Goal: Use online tool/utility: Utilize a website feature to perform a specific function

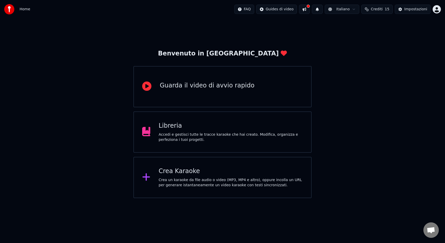
click at [183, 164] on div "Crea Karaoke Crea un karaoke da file audio o video (MP3, MP4 e altro), oppure i…" at bounding box center [222, 177] width 178 height 41
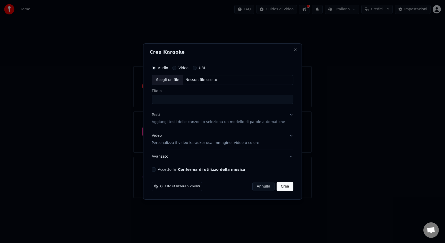
click at [178, 82] on div "Scegli un file" at bounding box center [167, 79] width 31 height 9
drag, startPoint x: 192, startPoint y: 100, endPoint x: 210, endPoint y: 100, distance: 17.5
click at [210, 100] on input "**********" at bounding box center [223, 99] width 142 height 9
click at [209, 100] on input "**********" at bounding box center [223, 99] width 142 height 9
click at [189, 100] on input "**********" at bounding box center [223, 99] width 142 height 9
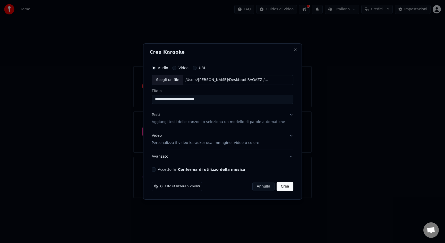
type input "**********"
click at [175, 123] on p "Aggiungi testi delle canzoni o seleziona un modello di parole automatiche" at bounding box center [218, 121] width 133 height 5
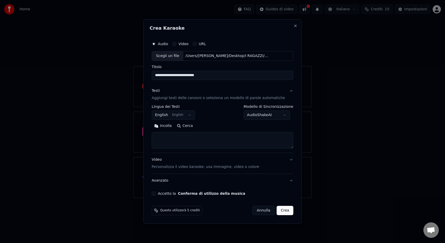
click at [165, 133] on textarea at bounding box center [223, 140] width 142 height 16
paste textarea "**********"
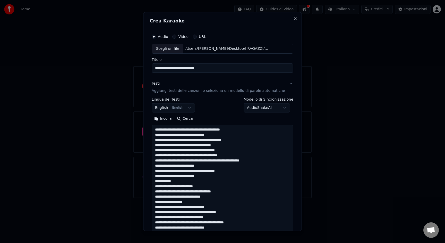
scroll to position [192, 0]
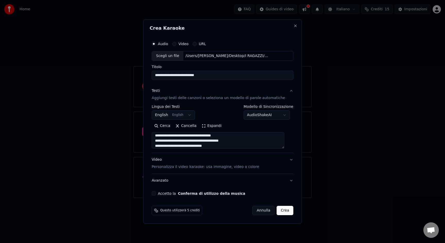
type textarea "**********"
click at [156, 192] on button "Accetto la Conferma di utilizzo della musica" at bounding box center [154, 193] width 4 height 4
click at [282, 212] on button "Crea" at bounding box center [285, 210] width 16 height 9
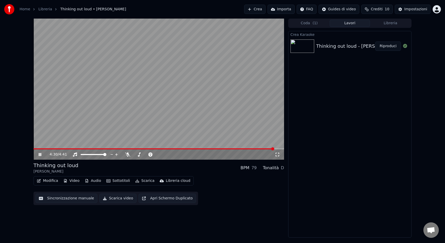
click at [125, 157] on div "4:30 / 4:41" at bounding box center [158, 154] width 251 height 10
click at [126, 157] on div "4:30 / 4:41" at bounding box center [158, 154] width 251 height 10
click at [126, 156] on icon at bounding box center [127, 154] width 5 height 4
click at [164, 101] on video at bounding box center [158, 89] width 251 height 141
click at [42, 180] on button "Modifica" at bounding box center [48, 180] width 26 height 7
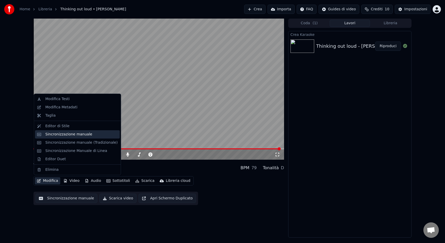
click at [64, 134] on div "Sincronizzazione manuale" at bounding box center [68, 134] width 47 height 5
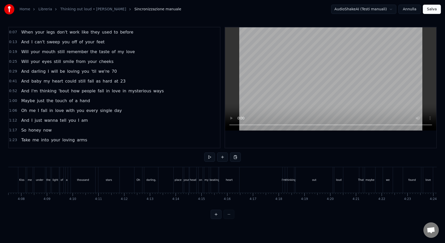
scroll to position [0, 6814]
click at [133, 184] on div "found" at bounding box center [130, 180] width 19 height 26
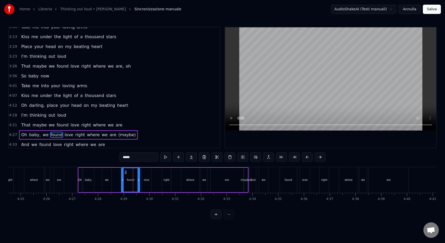
scroll to position [271, 0]
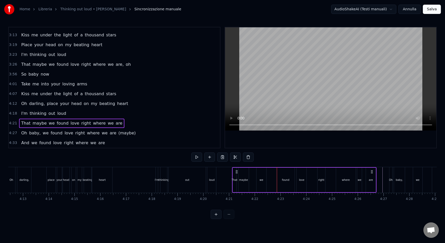
scroll to position [0, 6420]
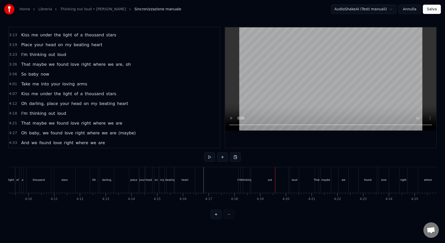
click at [121, 183] on div "Oh darling, place your head on my beating heart" at bounding box center [143, 180] width 106 height 26
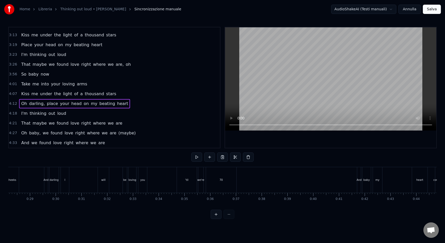
scroll to position [0, 0]
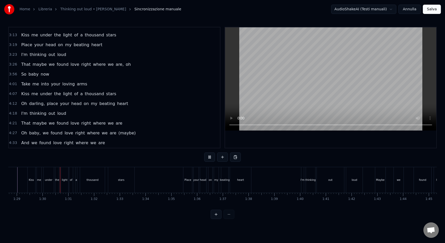
scroll to position [0, 2294]
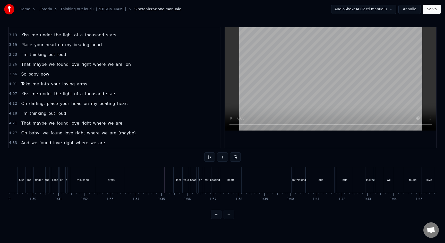
click at [373, 181] on div "Maybe" at bounding box center [370, 180] width 9 height 4
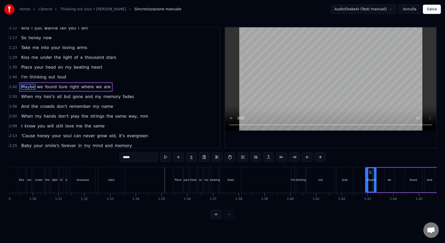
scroll to position [92, 0]
drag, startPoint x: 371, startPoint y: 172, endPoint x: 362, endPoint y: 172, distance: 9.3
click at [362, 172] on icon at bounding box center [361, 172] width 4 height 4
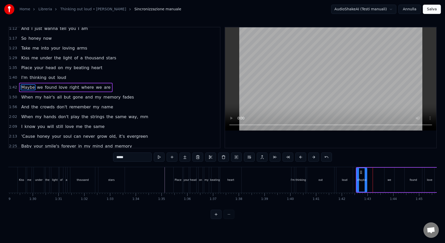
click at [387, 176] on div "we" at bounding box center [390, 179] width 10 height 24
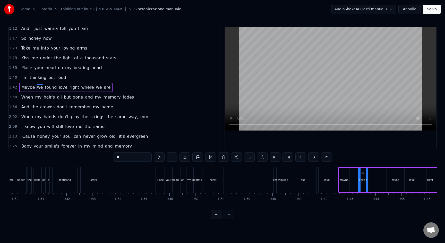
drag, startPoint x: 388, startPoint y: 171, endPoint x: 379, endPoint y: 172, distance: 8.3
click at [365, 172] on icon at bounding box center [363, 172] width 4 height 4
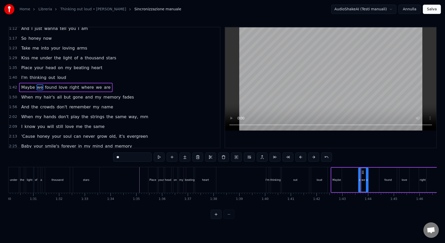
drag, startPoint x: 381, startPoint y: 171, endPoint x: 362, endPoint y: 173, distance: 19.4
click at [362, 173] on icon at bounding box center [363, 172] width 4 height 4
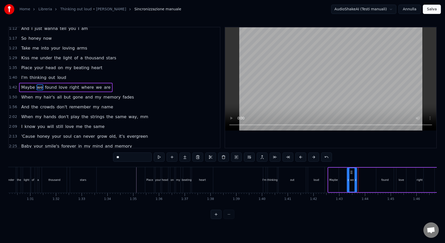
drag, startPoint x: 362, startPoint y: 173, endPoint x: 352, endPoint y: 175, distance: 10.0
click at [352, 175] on div "we" at bounding box center [352, 179] width 9 height 23
click at [382, 171] on div "found" at bounding box center [385, 179] width 18 height 24
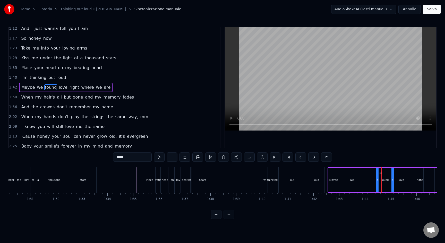
drag, startPoint x: 380, startPoint y: 170, endPoint x: 375, endPoint y: 171, distance: 4.6
click at [367, 171] on icon at bounding box center [368, 172] width 4 height 4
click at [397, 171] on div "love" at bounding box center [399, 179] width 10 height 24
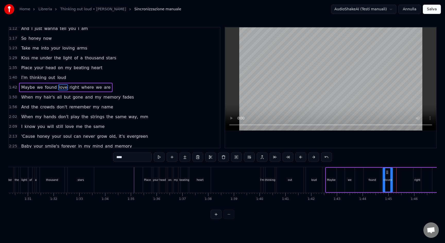
drag, startPoint x: 397, startPoint y: 172, endPoint x: 395, endPoint y: 174, distance: 3.3
click at [386, 172] on icon at bounding box center [387, 172] width 4 height 4
click at [416, 171] on div "right" at bounding box center [417, 179] width 7 height 24
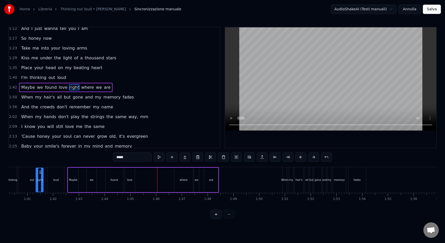
scroll to position [0, 2565]
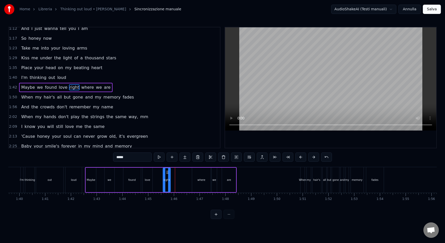
drag, startPoint x: 36, startPoint y: 172, endPoint x: 167, endPoint y: 171, distance: 130.9
click at [167, 171] on icon at bounding box center [167, 172] width 4 height 4
click at [196, 171] on div "where" at bounding box center [201, 179] width 19 height 24
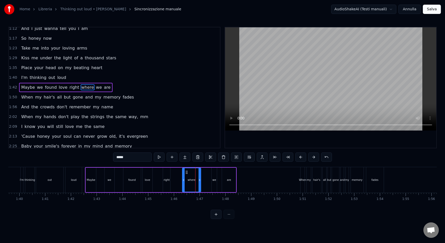
drag, startPoint x: 197, startPoint y: 171, endPoint x: 187, endPoint y: 172, distance: 9.8
click at [187, 172] on icon at bounding box center [187, 172] width 4 height 4
click at [213, 172] on div "we" at bounding box center [214, 179] width 5 height 24
drag, startPoint x: 217, startPoint y: 172, endPoint x: 206, endPoint y: 173, distance: 10.3
click at [206, 173] on icon at bounding box center [206, 172] width 4 height 4
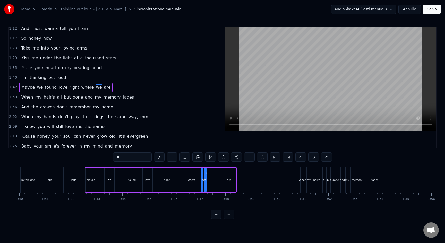
click at [224, 172] on div "are" at bounding box center [229, 179] width 14 height 24
type input "***"
drag, startPoint x: 226, startPoint y: 172, endPoint x: 214, endPoint y: 173, distance: 12.4
click at [214, 173] on icon at bounding box center [214, 172] width 4 height 4
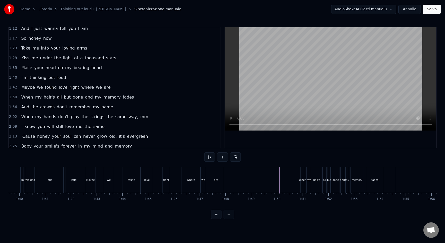
click at [304, 172] on div "When" at bounding box center [303, 180] width 4 height 26
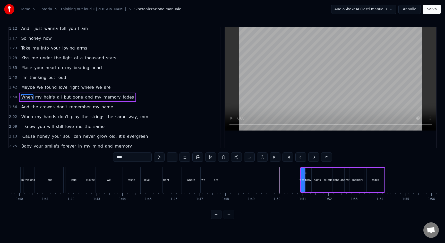
scroll to position [101, 0]
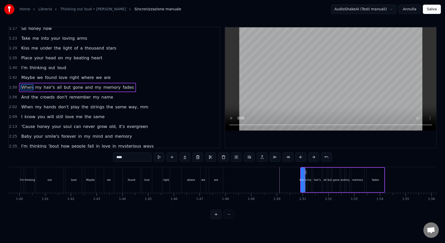
click at [379, 173] on div "fades" at bounding box center [376, 179] width 18 height 24
type input "*****"
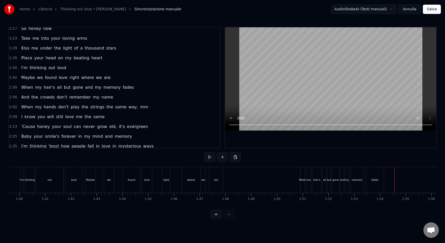
click at [300, 177] on div "When" at bounding box center [302, 180] width 5 height 26
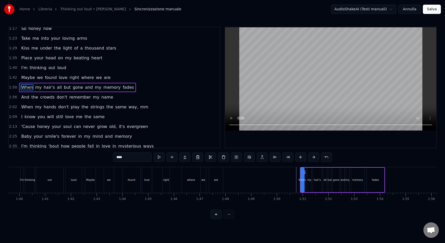
click at [306, 173] on icon at bounding box center [305, 172] width 4 height 4
click at [382, 170] on div "fades" at bounding box center [376, 179] width 18 height 24
type input "*****"
click at [384, 169] on div "fades" at bounding box center [376, 179] width 18 height 24
click at [384, 168] on div "fades" at bounding box center [376, 179] width 18 height 24
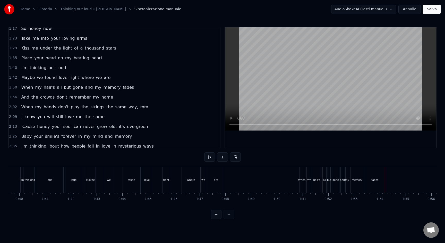
click at [368, 174] on div "fades" at bounding box center [375, 180] width 18 height 26
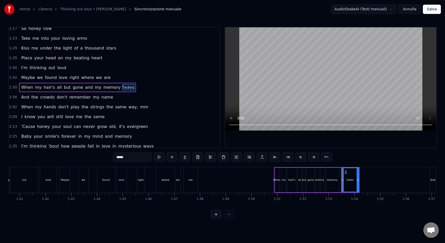
scroll to position [0, 2591]
drag, startPoint x: 371, startPoint y: 172, endPoint x: 345, endPoint y: 171, distance: 26.0
click at [345, 171] on icon at bounding box center [345, 172] width 4 height 4
drag, startPoint x: 261, startPoint y: 182, endPoint x: 255, endPoint y: 180, distance: 5.8
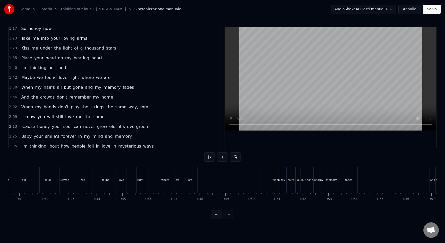
click at [275, 180] on div "When" at bounding box center [276, 180] width 7 height 4
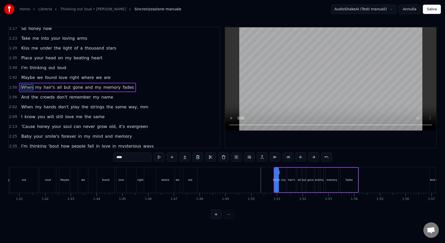
click at [13, 88] on span "1:50" at bounding box center [13, 87] width 8 height 5
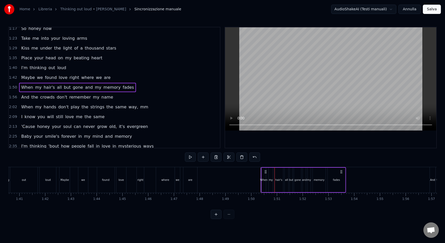
drag, startPoint x: 279, startPoint y: 172, endPoint x: 266, endPoint y: 172, distance: 12.9
click at [266, 172] on icon at bounding box center [266, 172] width 4 height 4
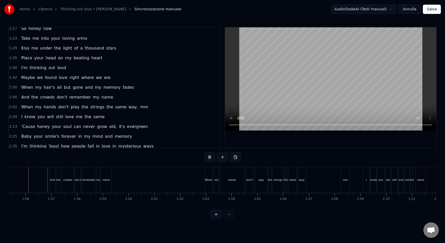
scroll to position [0, 2971]
click at [11, 97] on span "1:56" at bounding box center [13, 97] width 8 height 5
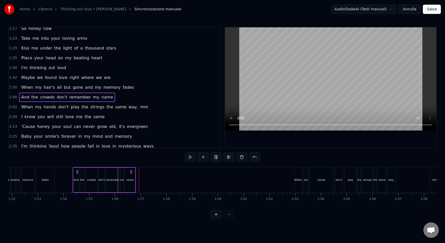
scroll to position [0, 2880]
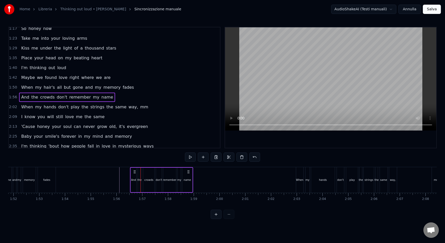
drag, startPoint x: 54, startPoint y: 171, endPoint x: 135, endPoint y: 174, distance: 81.2
click at [135, 174] on div "And the crowds don't remember my name" at bounding box center [161, 180] width 63 height 26
click at [15, 109] on span "2:02" at bounding box center [13, 106] width 8 height 5
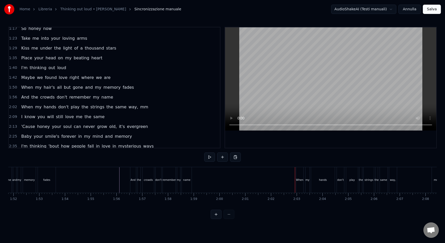
click at [13, 108] on span "2:02" at bounding box center [13, 106] width 8 height 5
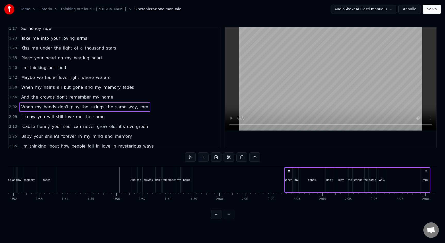
drag, startPoint x: 296, startPoint y: 171, endPoint x: 290, endPoint y: 172, distance: 6.0
click at [290, 172] on icon at bounding box center [289, 172] width 4 height 4
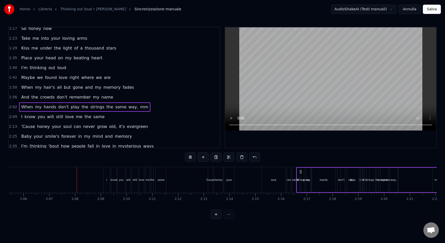
scroll to position [0, 3256]
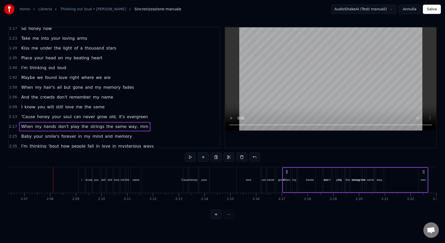
click at [426, 175] on div "mm" at bounding box center [423, 179] width 9 height 24
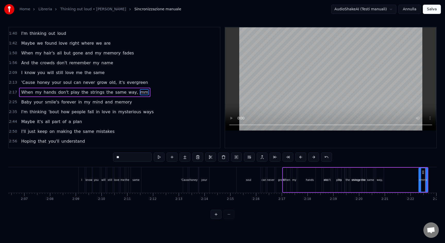
scroll to position [141, 0]
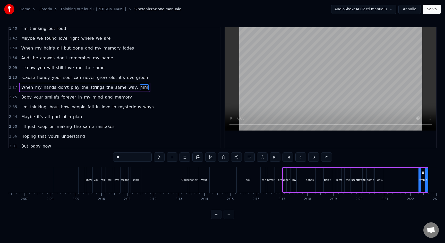
click at [10, 86] on span "2:17" at bounding box center [13, 87] width 8 height 5
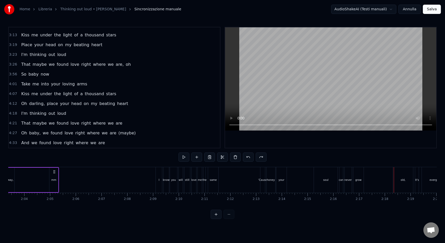
scroll to position [0, 3169]
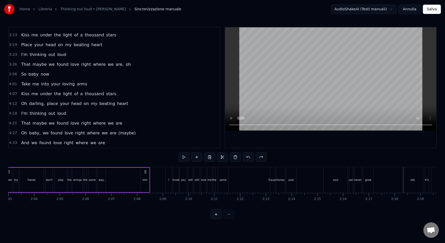
drag, startPoint x: 50, startPoint y: 171, endPoint x: 147, endPoint y: 180, distance: 96.6
click at [147, 180] on div "When my hands don't play the strings the same way, mm" at bounding box center [77, 180] width 146 height 26
click at [134, 181] on div "mm" at bounding box center [136, 179] width 9 height 24
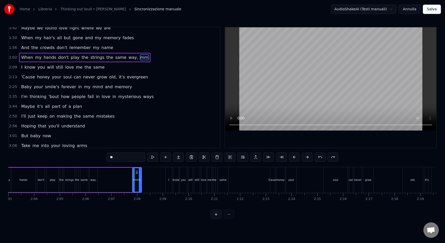
scroll to position [121, 0]
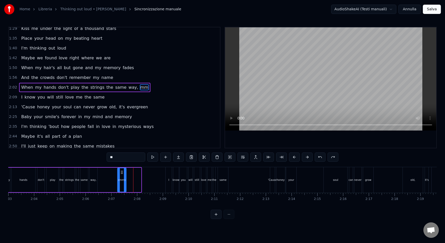
drag, startPoint x: 137, startPoint y: 173, endPoint x: 123, endPoint y: 175, distance: 14.9
click at [123, 175] on div "mm" at bounding box center [122, 179] width 8 height 23
drag, startPoint x: 126, startPoint y: 180, endPoint x: 139, endPoint y: 181, distance: 12.9
click at [139, 181] on icon at bounding box center [138, 180] width 2 height 4
click at [11, 97] on span "2:09" at bounding box center [13, 97] width 8 height 5
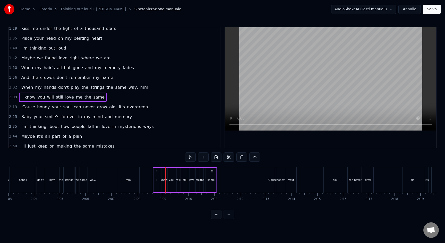
click at [158, 174] on div "I know you will still love me the same" at bounding box center [185, 180] width 64 height 26
click at [15, 107] on span "2:13" at bounding box center [13, 106] width 8 height 5
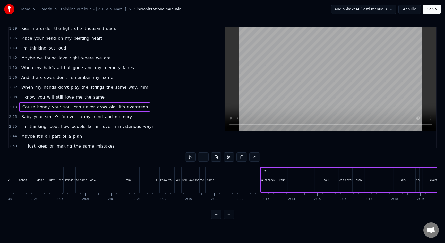
drag, startPoint x: 274, startPoint y: 171, endPoint x: 265, endPoint y: 171, distance: 9.3
click at [265, 171] on circle at bounding box center [265, 170] width 0 height 0
click at [329, 176] on div "soul" at bounding box center [327, 179] width 24 height 24
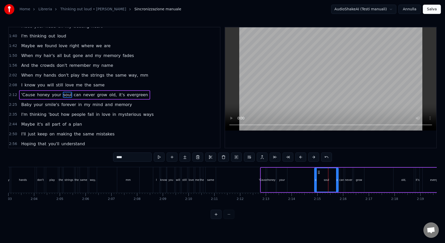
scroll to position [141, 0]
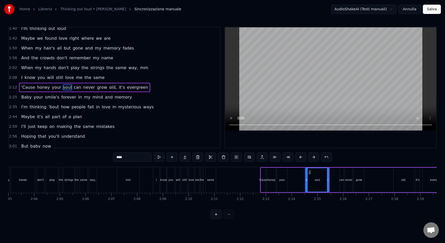
click at [310, 172] on icon at bounding box center [310, 172] width 4 height 4
click at [384, 177] on div "'Cause honey your soul can never grow old, it's evergreen" at bounding box center [356, 180] width 192 height 26
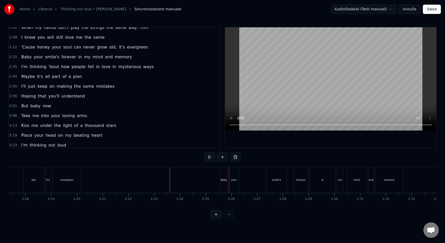
scroll to position [181, 0]
click at [220, 182] on div "Baby" at bounding box center [224, 180] width 8 height 26
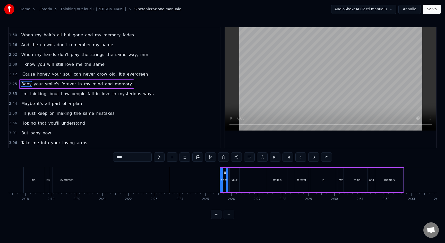
scroll to position [150, 0]
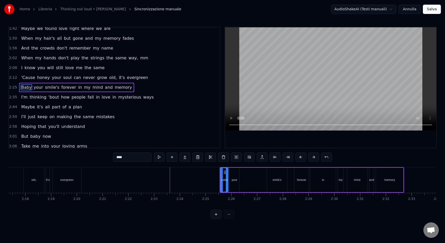
click at [13, 87] on span "2:25" at bounding box center [13, 87] width 8 height 5
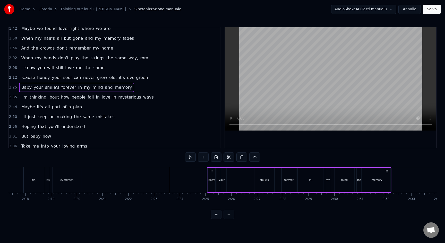
drag, startPoint x: 224, startPoint y: 171, endPoint x: 211, endPoint y: 172, distance: 12.1
click at [211, 172] on icon at bounding box center [212, 172] width 4 height 4
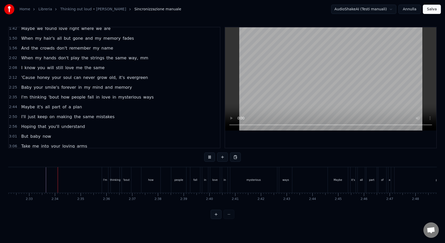
scroll to position [0, 3932]
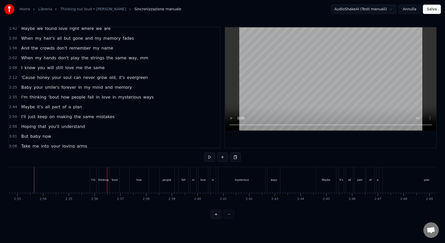
click at [95, 178] on div "I'm" at bounding box center [93, 180] width 4 height 4
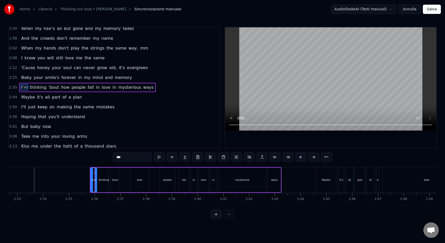
click at [13, 86] on span "2:35" at bounding box center [13, 87] width 8 height 5
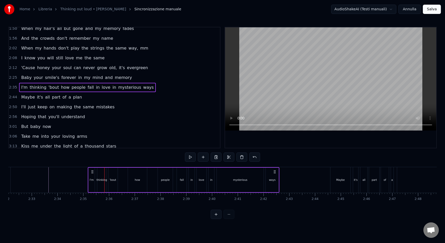
scroll to position [0, 3915]
drag, startPoint x: 95, startPoint y: 170, endPoint x: 97, endPoint y: 171, distance: 3.0
click at [97, 171] on icon at bounding box center [97, 172] width 4 height 4
click at [13, 96] on span "2:44" at bounding box center [13, 97] width 8 height 5
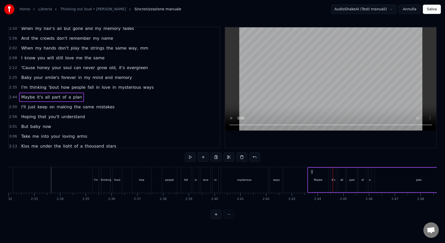
drag, startPoint x: 339, startPoint y: 171, endPoint x: 313, endPoint y: 171, distance: 25.5
click at [313, 171] on icon at bounding box center [312, 172] width 4 height 4
click at [392, 180] on div "plan" at bounding box center [419, 179] width 88 height 24
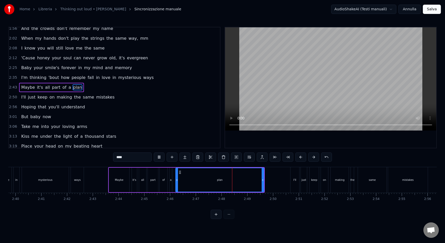
scroll to position [0, 4101]
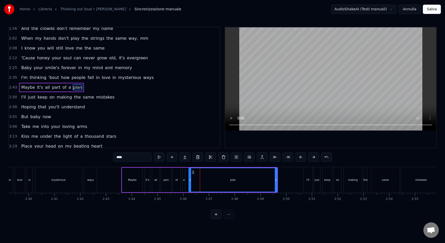
click at [15, 97] on span "2:50" at bounding box center [13, 97] width 8 height 5
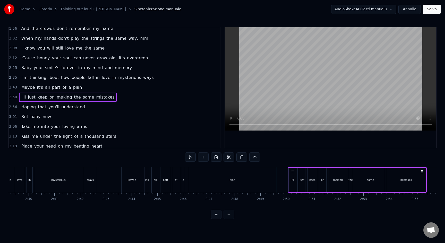
drag, startPoint x: 309, startPoint y: 172, endPoint x: 294, endPoint y: 171, distance: 15.5
click at [294, 171] on icon at bounding box center [293, 172] width 4 height 4
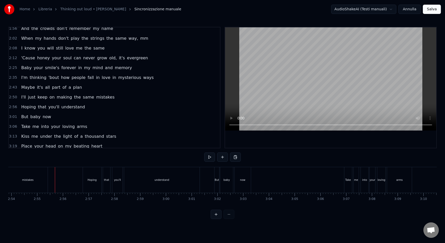
scroll to position [0, 4500]
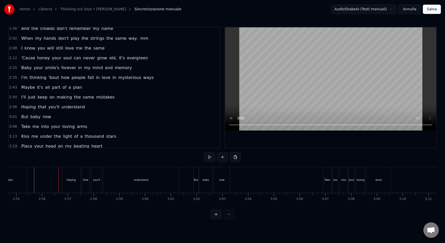
click at [15, 107] on span "2:56" at bounding box center [13, 106] width 8 height 5
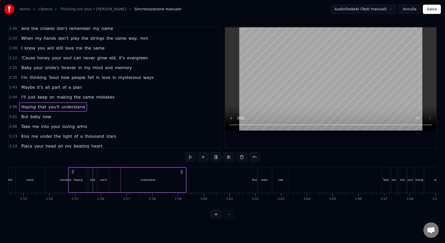
scroll to position [0, 4432]
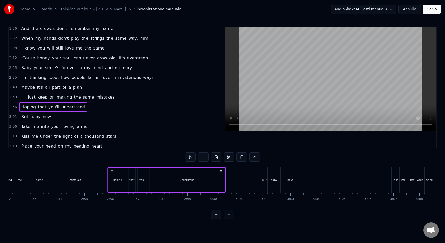
drag, startPoint x: 67, startPoint y: 171, endPoint x: 113, endPoint y: 176, distance: 45.9
click at [113, 176] on div "Hoping that you'll understand" at bounding box center [166, 180] width 118 height 26
click at [11, 117] on span "3:01" at bounding box center [13, 116] width 8 height 5
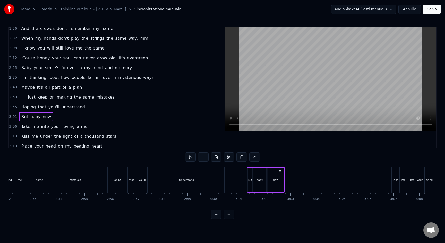
drag, startPoint x: 266, startPoint y: 171, endPoint x: 252, endPoint y: 172, distance: 14.7
click at [252, 172] on icon at bounding box center [252, 172] width 4 height 4
click at [15, 128] on span "3:06" at bounding box center [13, 126] width 8 height 5
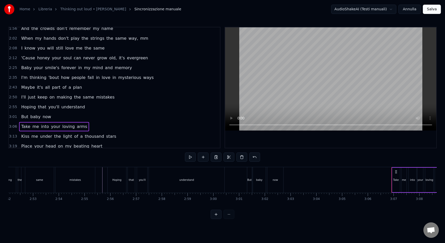
drag, startPoint x: 399, startPoint y: 173, endPoint x: 395, endPoint y: 173, distance: 3.1
click at [395, 173] on div "Take me into your loving arms" at bounding box center [426, 180] width 69 height 26
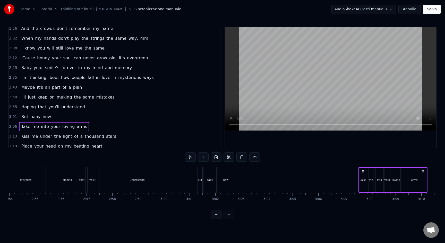
scroll to position [0, 4482]
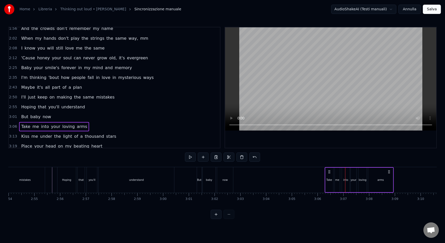
drag, startPoint x: 397, startPoint y: 172, endPoint x: 331, endPoint y: 174, distance: 66.7
click at [331, 174] on div "Take me into your loving arms" at bounding box center [359, 180] width 69 height 26
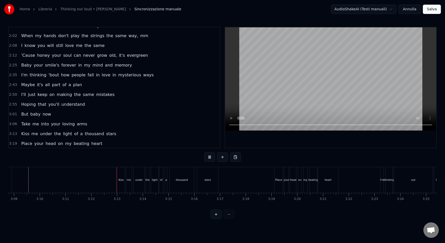
scroll to position [179, 0]
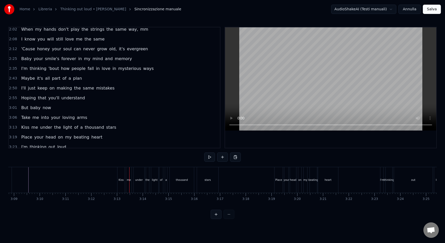
click at [17, 127] on div "3:13 Kiss me under the light of a thousand stars" at bounding box center [114, 127] width 211 height 10
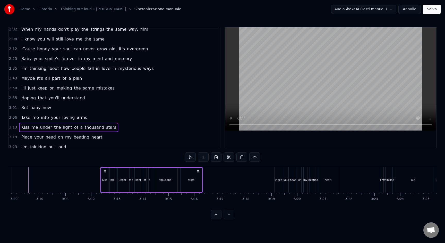
drag, startPoint x: 121, startPoint y: 171, endPoint x: 105, endPoint y: 171, distance: 16.5
click at [105, 171] on icon at bounding box center [105, 172] width 4 height 4
click at [16, 137] on span "3:19" at bounding box center [13, 136] width 8 height 5
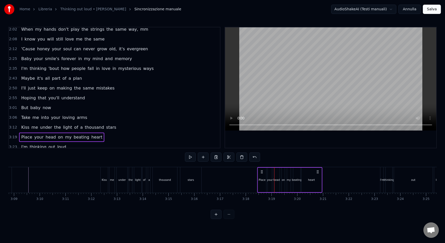
drag, startPoint x: 280, startPoint y: 171, endPoint x: 263, endPoint y: 170, distance: 17.1
click at [263, 170] on icon at bounding box center [262, 172] width 4 height 4
click at [15, 147] on span "3:23" at bounding box center [13, 146] width 8 height 5
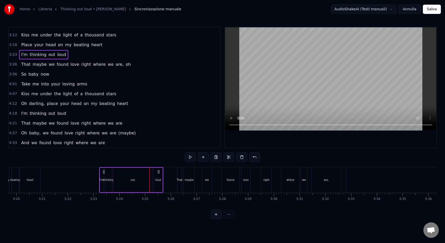
scroll to position [0, 5114]
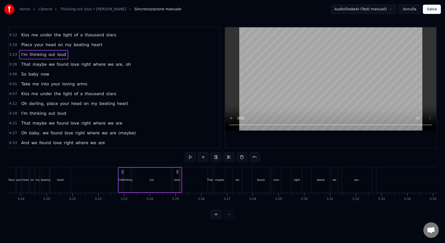
drag, startPoint x: 134, startPoint y: 171, endPoint x: 123, endPoint y: 171, distance: 11.3
click at [123, 171] on icon at bounding box center [123, 172] width 4 height 4
click at [15, 66] on span "3:26" at bounding box center [13, 64] width 8 height 5
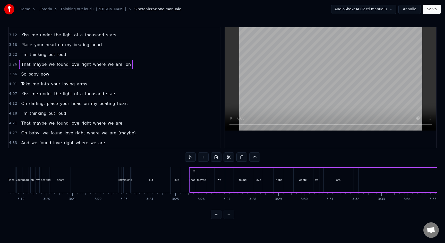
drag, startPoint x: 212, startPoint y: 172, endPoint x: 194, endPoint y: 173, distance: 18.6
click at [194, 173] on icon at bounding box center [194, 172] width 4 height 4
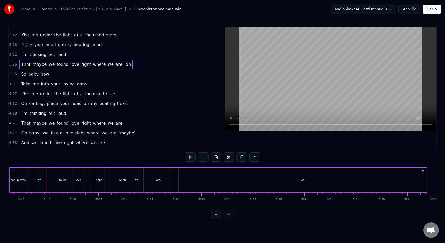
scroll to position [0, 5311]
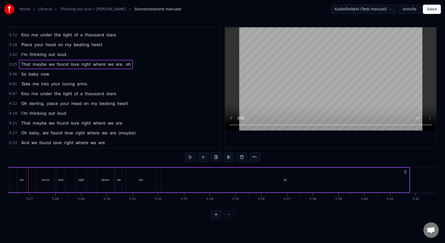
click at [408, 176] on div "oh" at bounding box center [285, 179] width 248 height 24
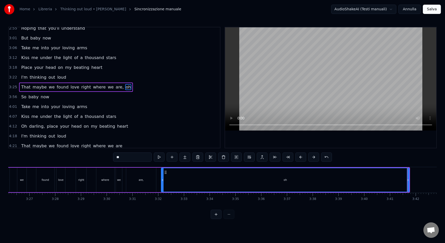
scroll to position [248, 0]
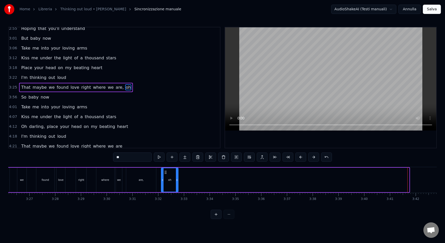
drag, startPoint x: 408, startPoint y: 184, endPoint x: 177, endPoint y: 179, distance: 230.6
click at [177, 179] on div at bounding box center [177, 179] width 2 height 23
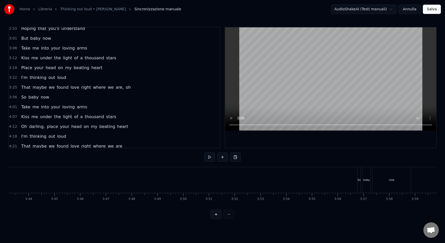
scroll to position [0, 5759]
click at [355, 177] on div "baby" at bounding box center [358, 180] width 8 height 26
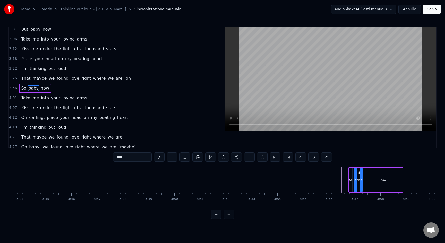
scroll to position [258, 0]
click at [14, 86] on span "3:56" at bounding box center [13, 87] width 8 height 5
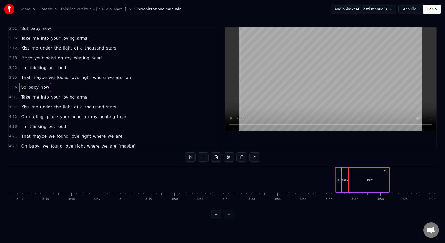
drag, startPoint x: 354, startPoint y: 172, endPoint x: 341, endPoint y: 172, distance: 13.1
click at [340, 172] on icon at bounding box center [340, 172] width 4 height 4
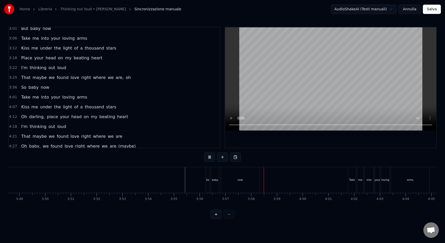
scroll to position [0, 5910]
click at [329, 178] on div "Take" at bounding box center [331, 180] width 6 height 4
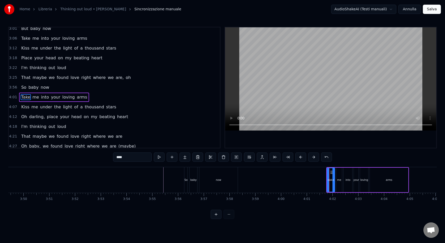
scroll to position [268, 0]
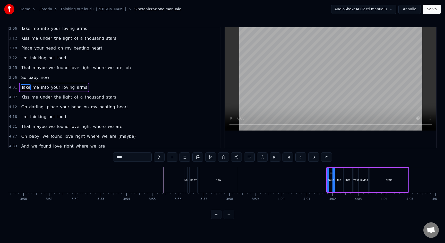
click at [13, 88] on span "4:01" at bounding box center [13, 87] width 8 height 5
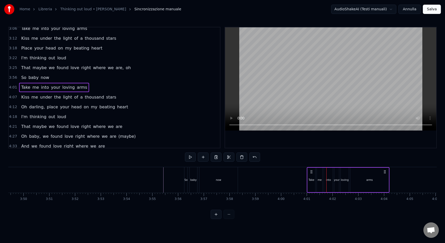
drag, startPoint x: 331, startPoint y: 171, endPoint x: 307, endPoint y: 176, distance: 25.0
click at [312, 173] on icon at bounding box center [311, 172] width 4 height 4
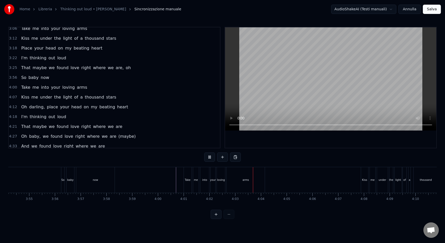
scroll to position [0, 6037]
click at [361, 178] on div "Kiss" at bounding box center [360, 180] width 5 height 4
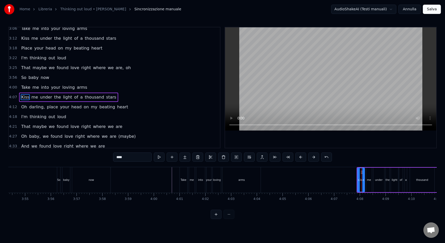
scroll to position [271, 0]
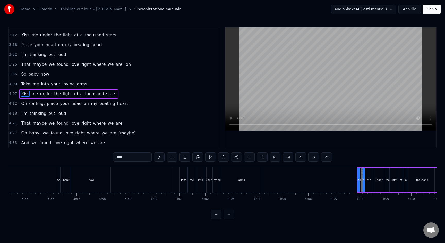
click at [17, 94] on div "4:07 Kiss me under the light of a thousand stars" at bounding box center [114, 94] width 211 height 10
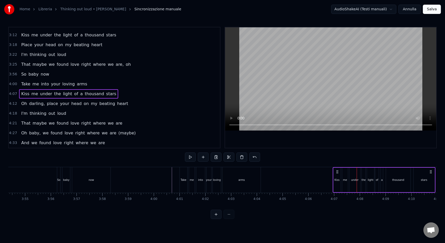
drag, startPoint x: 362, startPoint y: 171, endPoint x: 339, endPoint y: 173, distance: 24.0
click at [339, 173] on icon at bounding box center [337, 172] width 4 height 4
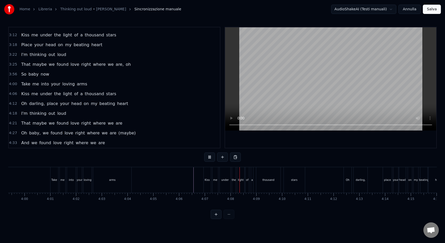
scroll to position [0, 6175]
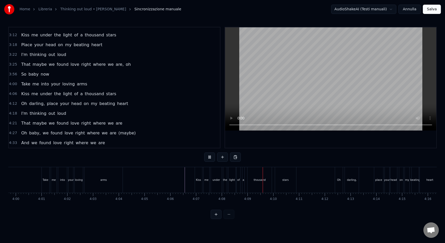
click at [341, 179] on div "Oh" at bounding box center [339, 180] width 8 height 26
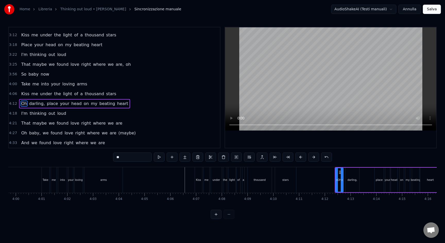
click at [14, 102] on span "4:12" at bounding box center [13, 103] width 8 height 5
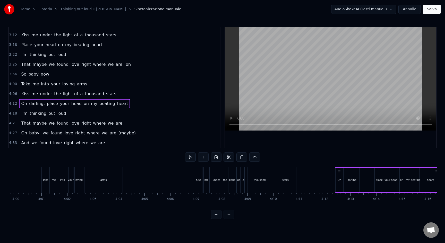
click at [15, 103] on span "4:12" at bounding box center [13, 103] width 8 height 5
drag, startPoint x: 334, startPoint y: 171, endPoint x: 317, endPoint y: 173, distance: 17.1
click at [317, 173] on icon at bounding box center [317, 172] width 4 height 4
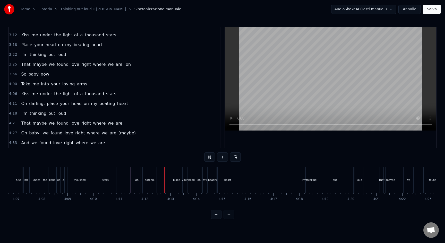
scroll to position [0, 6377]
click at [283, 181] on div "I'm" at bounding box center [283, 180] width 4 height 4
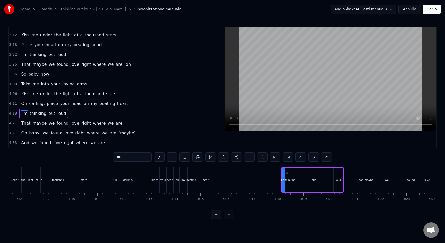
click at [13, 113] on span "4:18" at bounding box center [13, 113] width 8 height 5
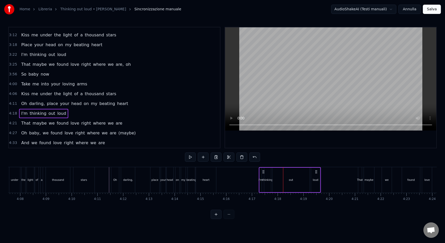
drag, startPoint x: 286, startPoint y: 172, endPoint x: 260, endPoint y: 173, distance: 26.5
click at [264, 171] on icon at bounding box center [263, 172] width 4 height 4
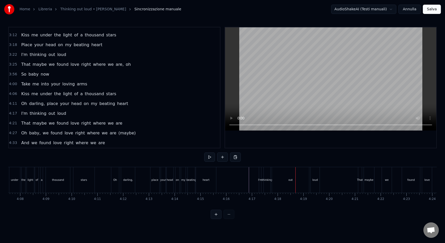
click at [359, 185] on div "That" at bounding box center [360, 180] width 4 height 26
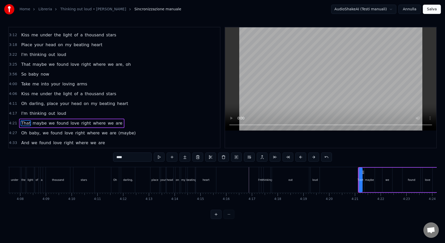
click at [15, 121] on span "4:21" at bounding box center [13, 123] width 8 height 5
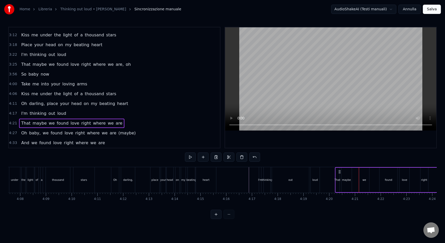
drag, startPoint x: 362, startPoint y: 171, endPoint x: 339, endPoint y: 170, distance: 22.7
click at [339, 170] on icon at bounding box center [339, 172] width 4 height 4
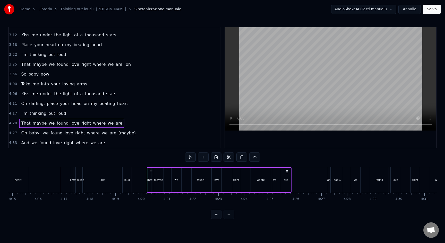
scroll to position [0, 6569]
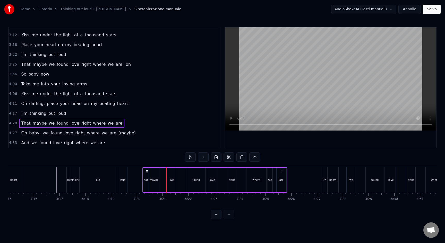
click at [325, 178] on div "Oh" at bounding box center [325, 180] width 4 height 4
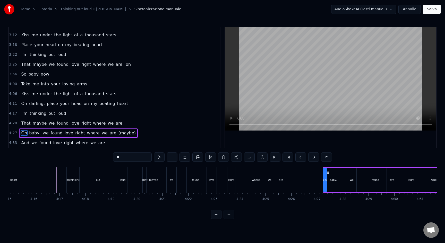
click at [13, 133] on span "4:27" at bounding box center [13, 132] width 8 height 5
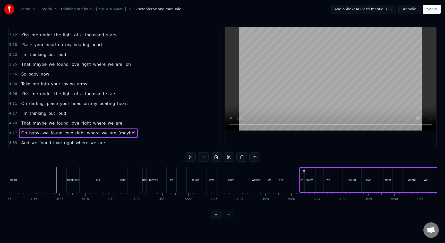
drag, startPoint x: 327, startPoint y: 172, endPoint x: 303, endPoint y: 172, distance: 23.4
click at [303, 172] on icon at bounding box center [304, 172] width 4 height 4
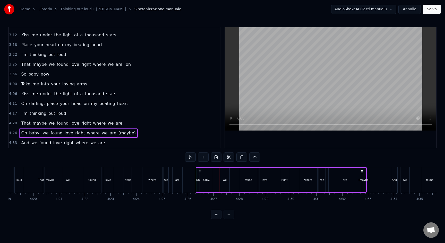
scroll to position [0, 6725]
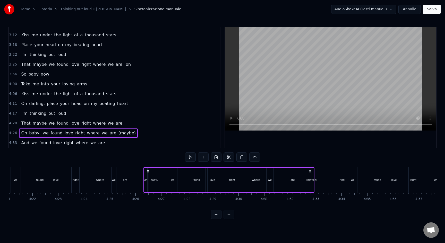
click at [342, 180] on div "And" at bounding box center [342, 180] width 5 height 4
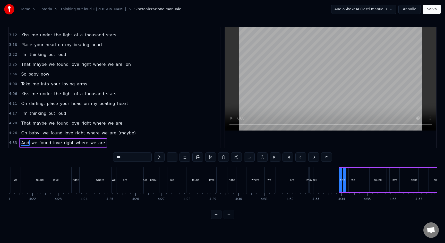
click at [11, 141] on span "4:33" at bounding box center [13, 142] width 8 height 5
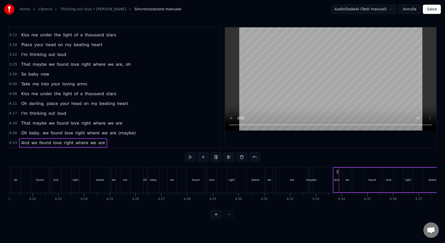
drag, startPoint x: 344, startPoint y: 169, endPoint x: 338, endPoint y: 169, distance: 5.7
click at [338, 170] on icon at bounding box center [338, 172] width 4 height 4
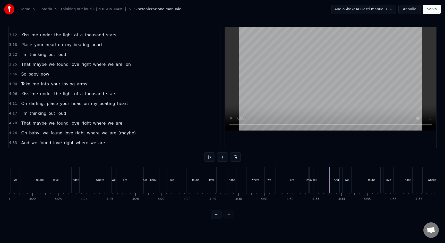
click at [14, 143] on span "4:33" at bounding box center [13, 142] width 8 height 5
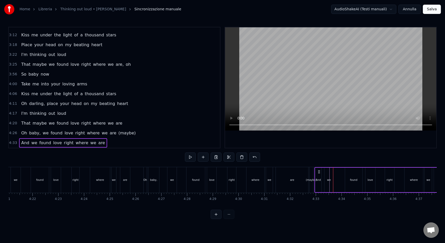
drag, startPoint x: 338, startPoint y: 171, endPoint x: 320, endPoint y: 171, distance: 18.3
click at [320, 171] on icon at bounding box center [319, 172] width 4 height 4
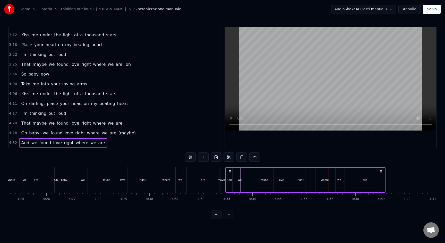
click at [434, 8] on button "Salva" at bounding box center [432, 9] width 18 height 9
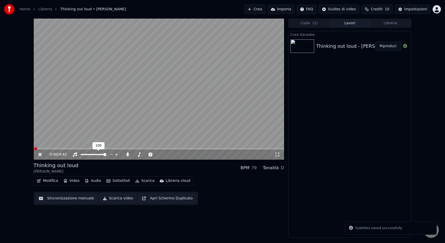
click at [122, 130] on video at bounding box center [158, 89] width 251 height 141
click at [120, 199] on button "Scarica video" at bounding box center [117, 197] width 37 height 9
